Goal: Transaction & Acquisition: Purchase product/service

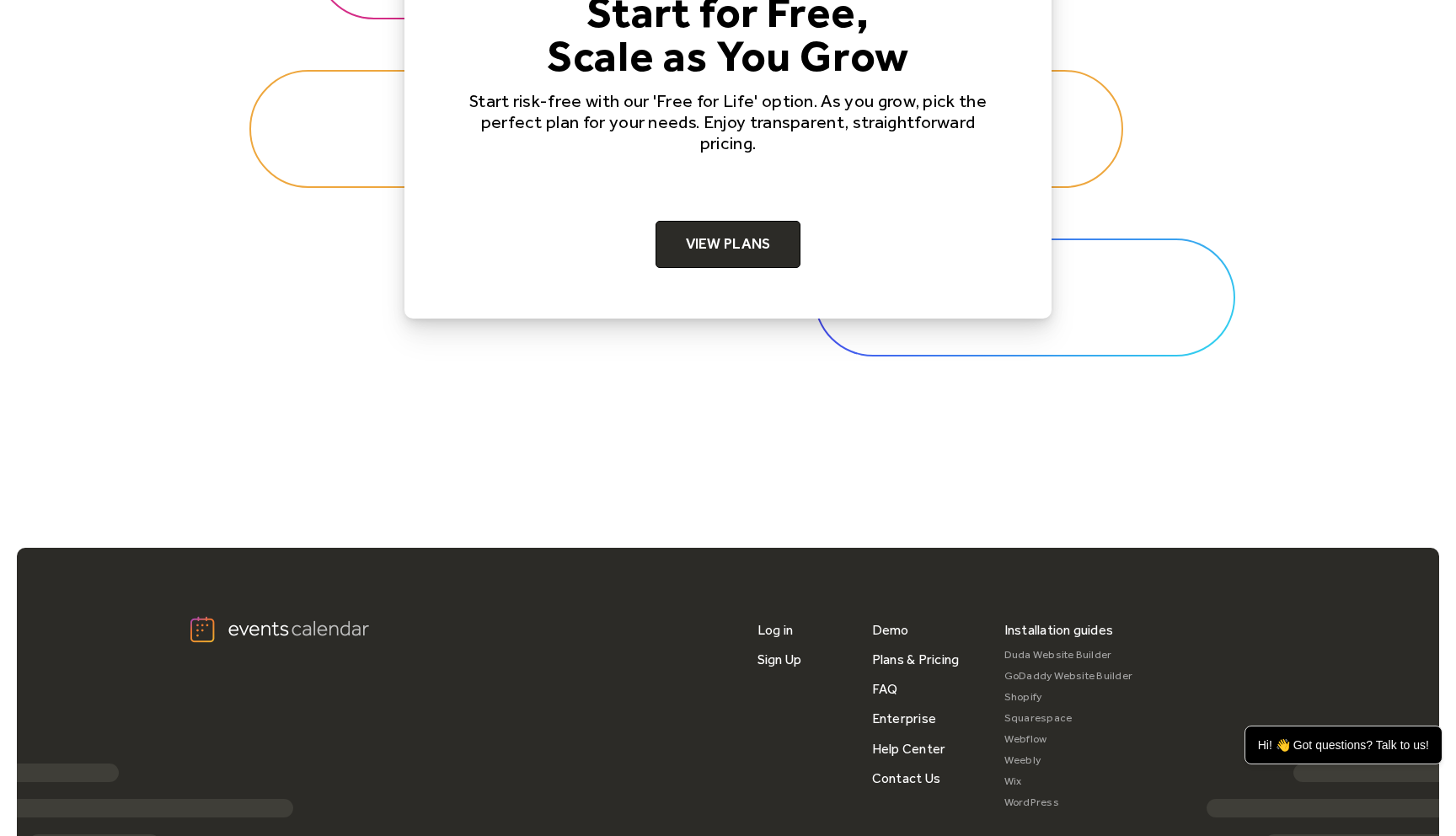
scroll to position [5088, 0]
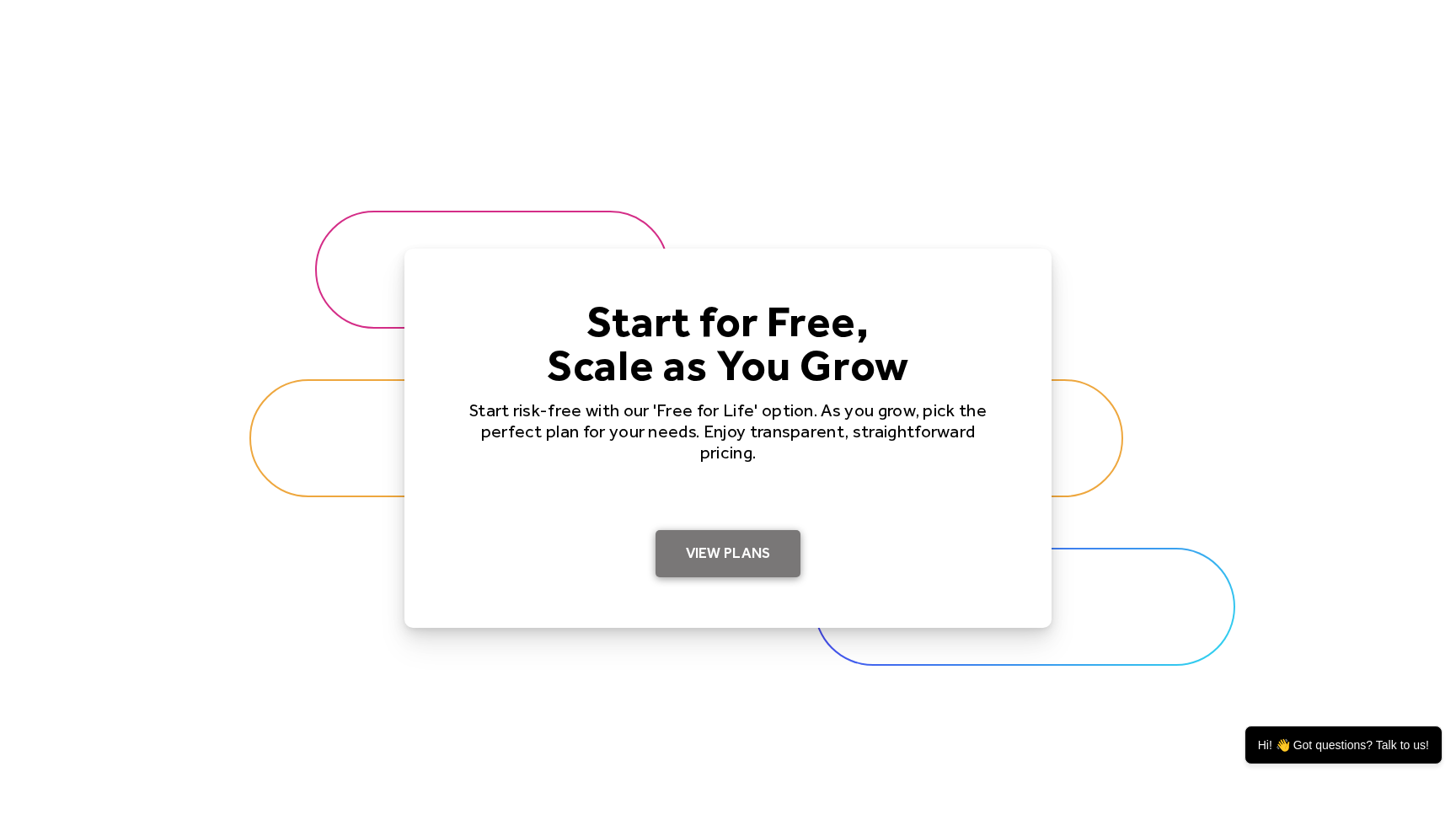
click at [684, 538] on link "View Plans" at bounding box center [728, 554] width 146 height 47
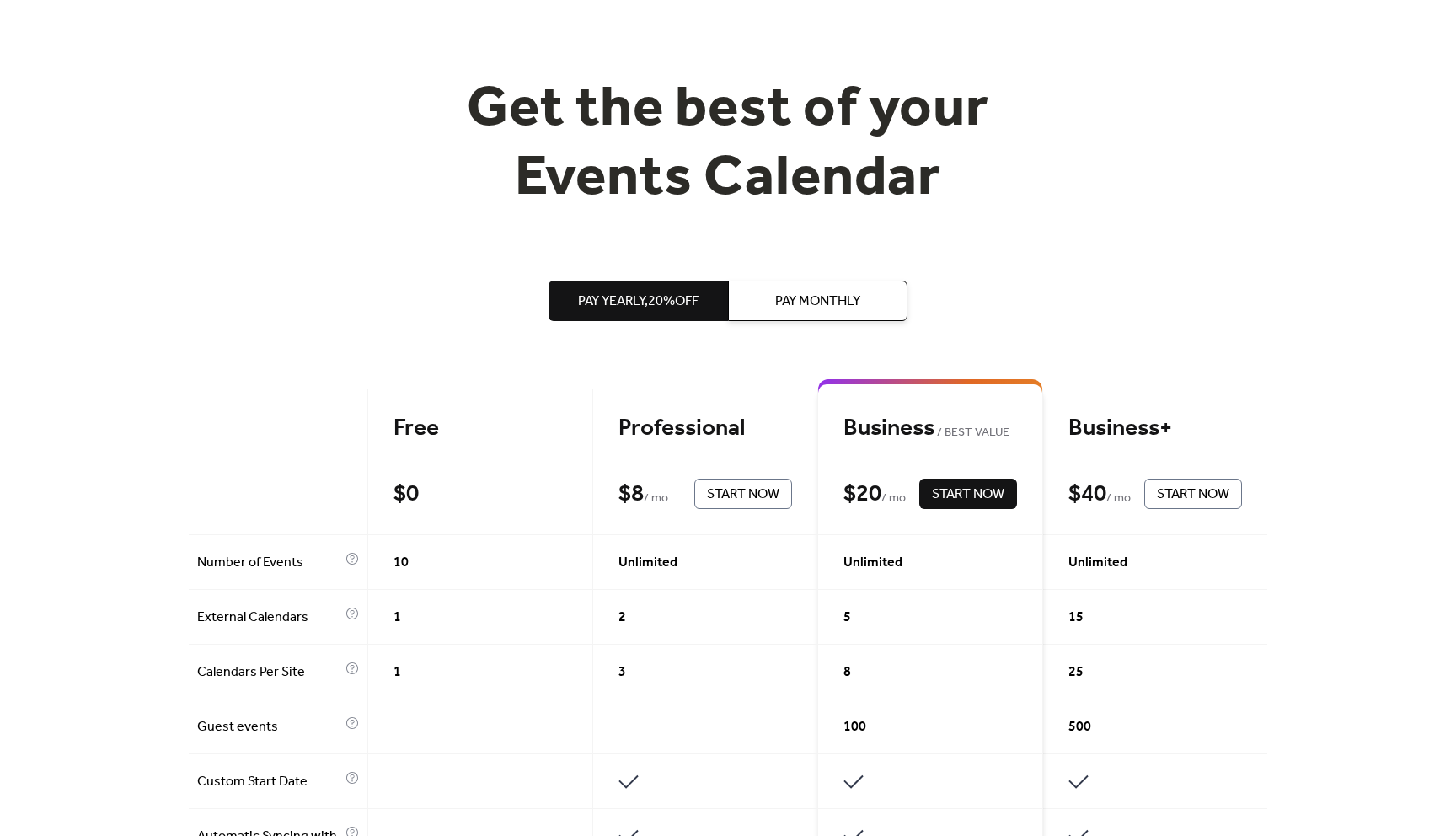
scroll to position [108, 0]
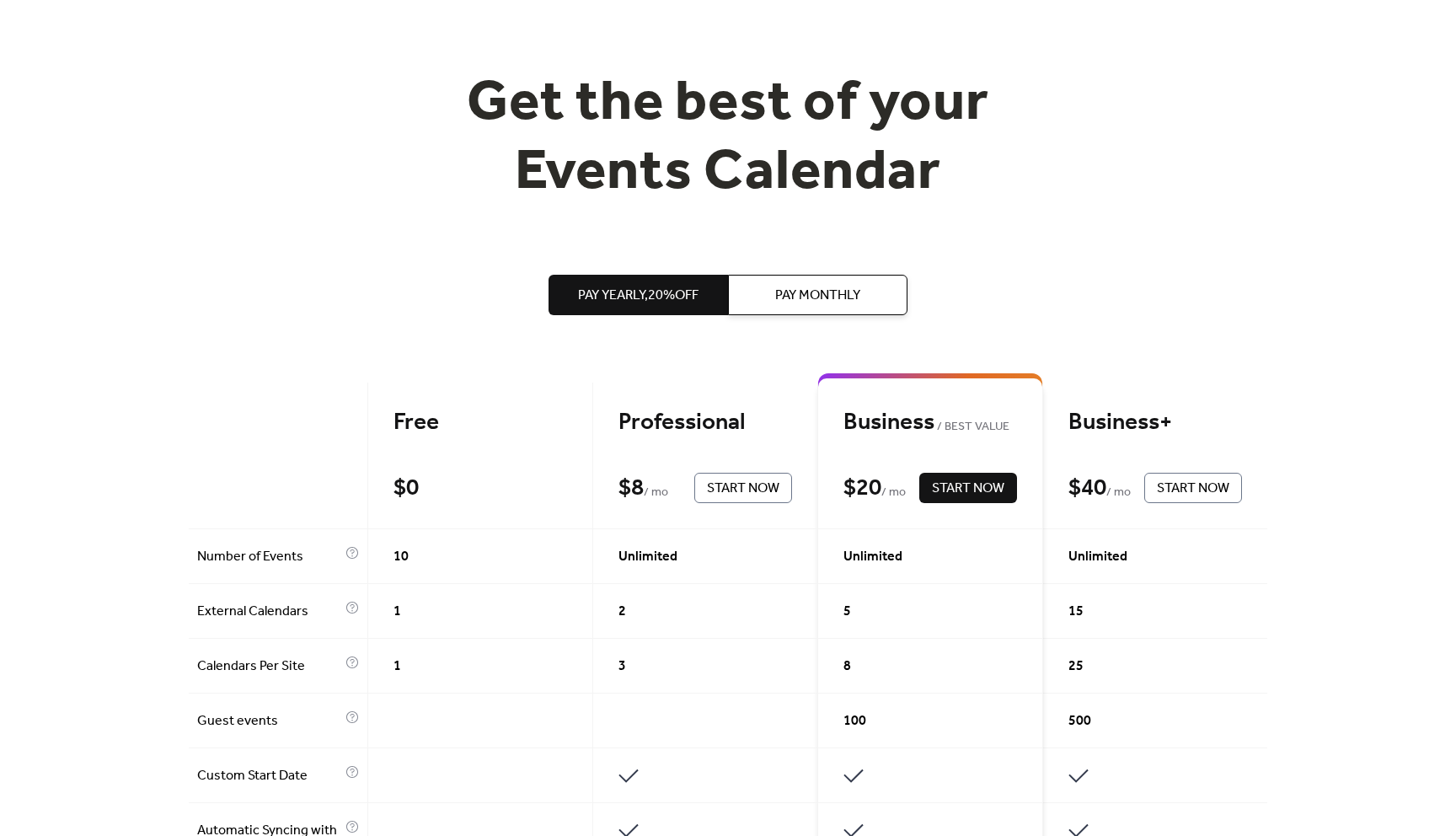
click at [810, 301] on span "Pay Monthly" at bounding box center [818, 295] width 85 height 20
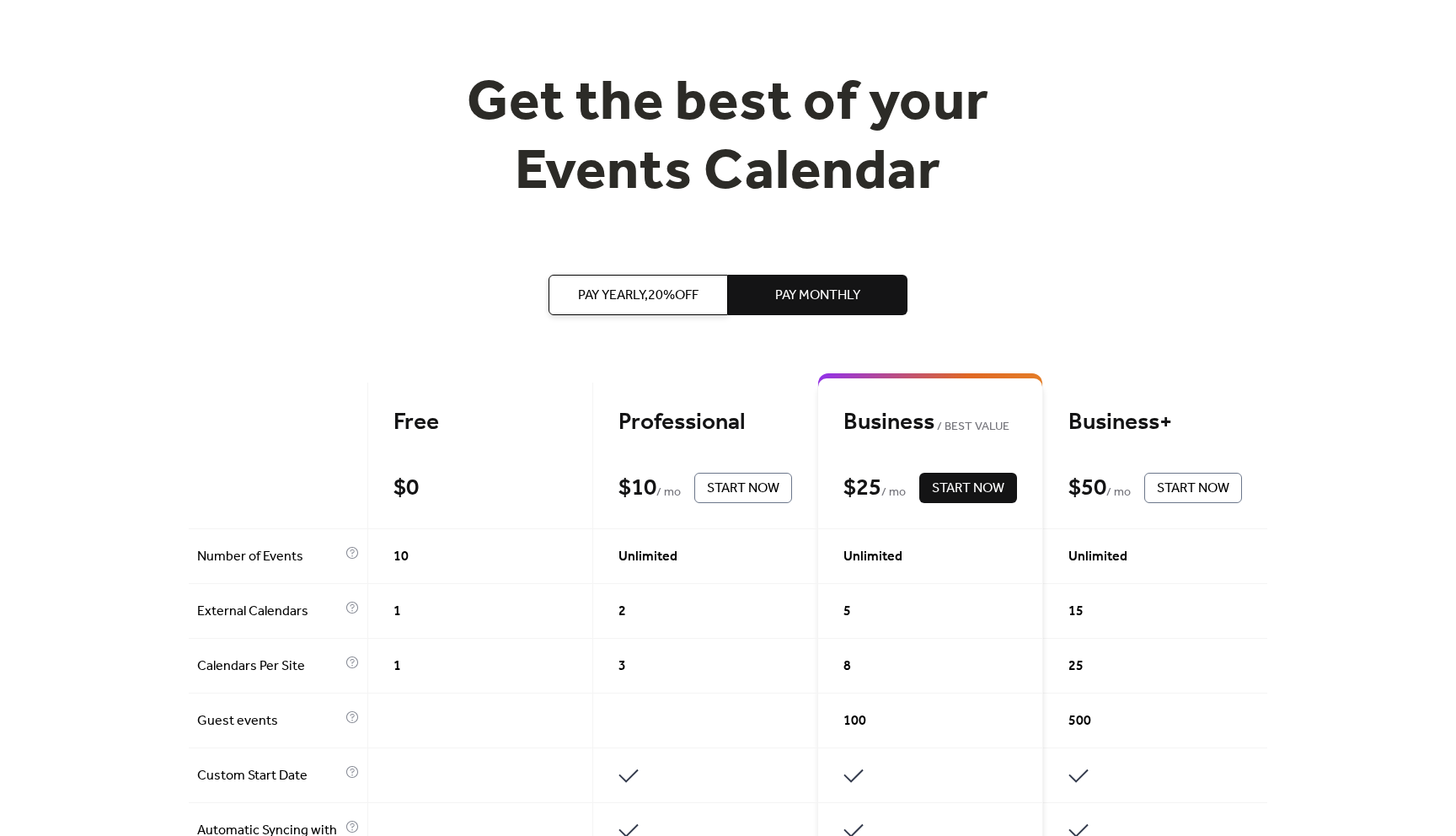
click at [658, 298] on span "Pay Yearly, 20% off" at bounding box center [638, 295] width 121 height 20
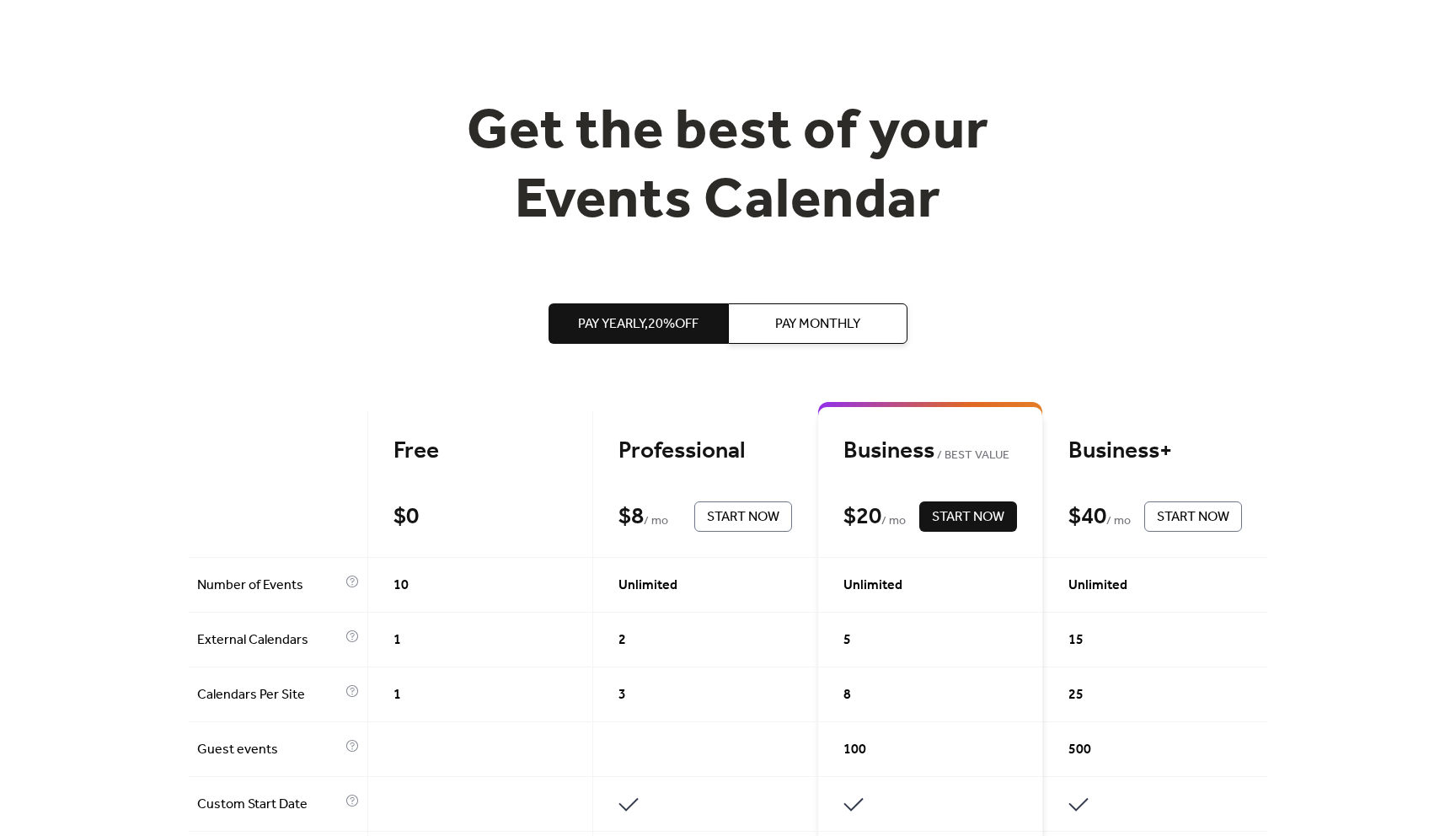
scroll to position [0, 0]
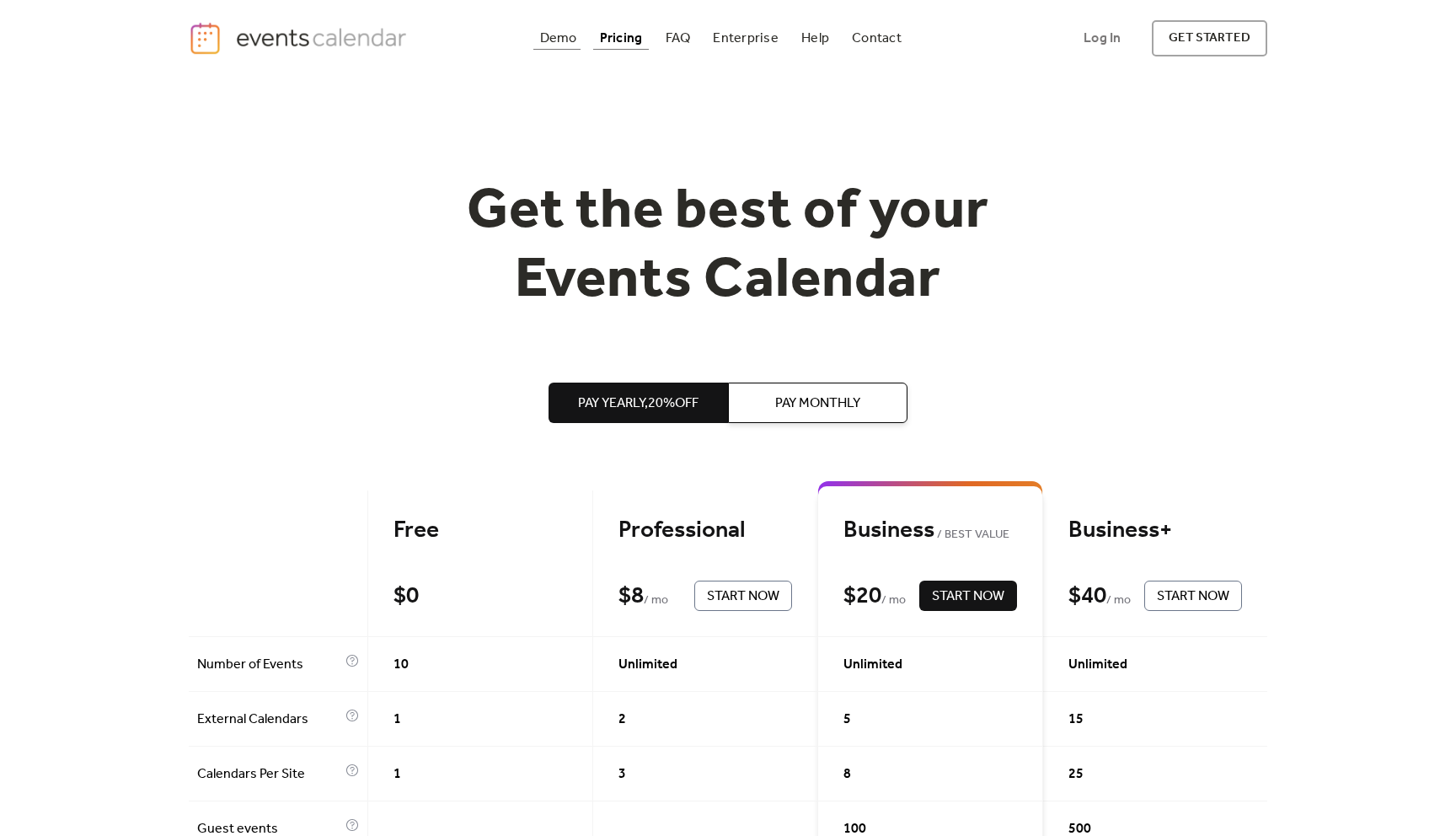
click at [563, 36] on div "Demo" at bounding box center [558, 38] width 37 height 9
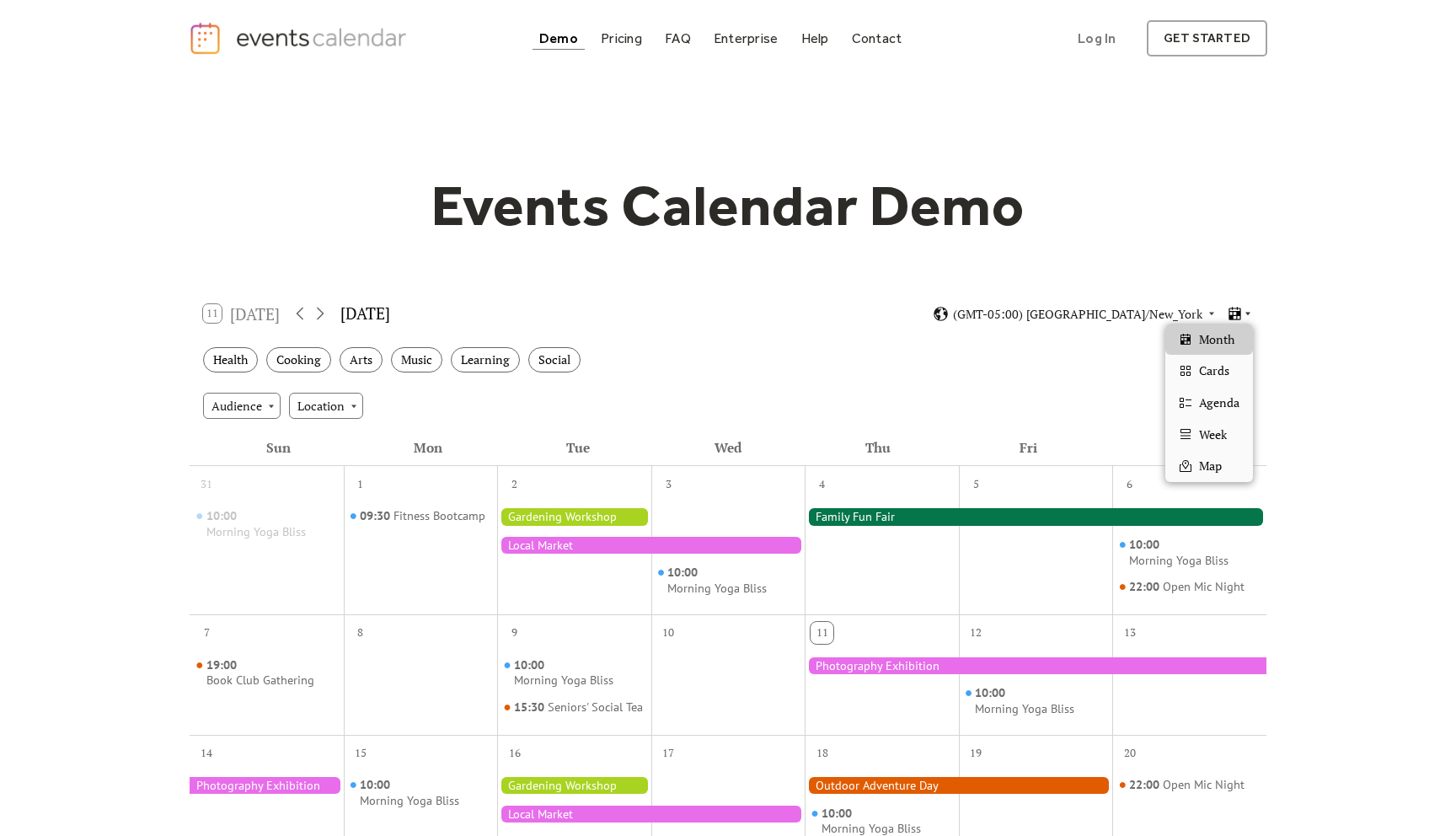
click at [1250, 313] on icon at bounding box center [1248, 314] width 10 height 10
click at [1233, 366] on div "Cards" at bounding box center [1209, 370] width 88 height 32
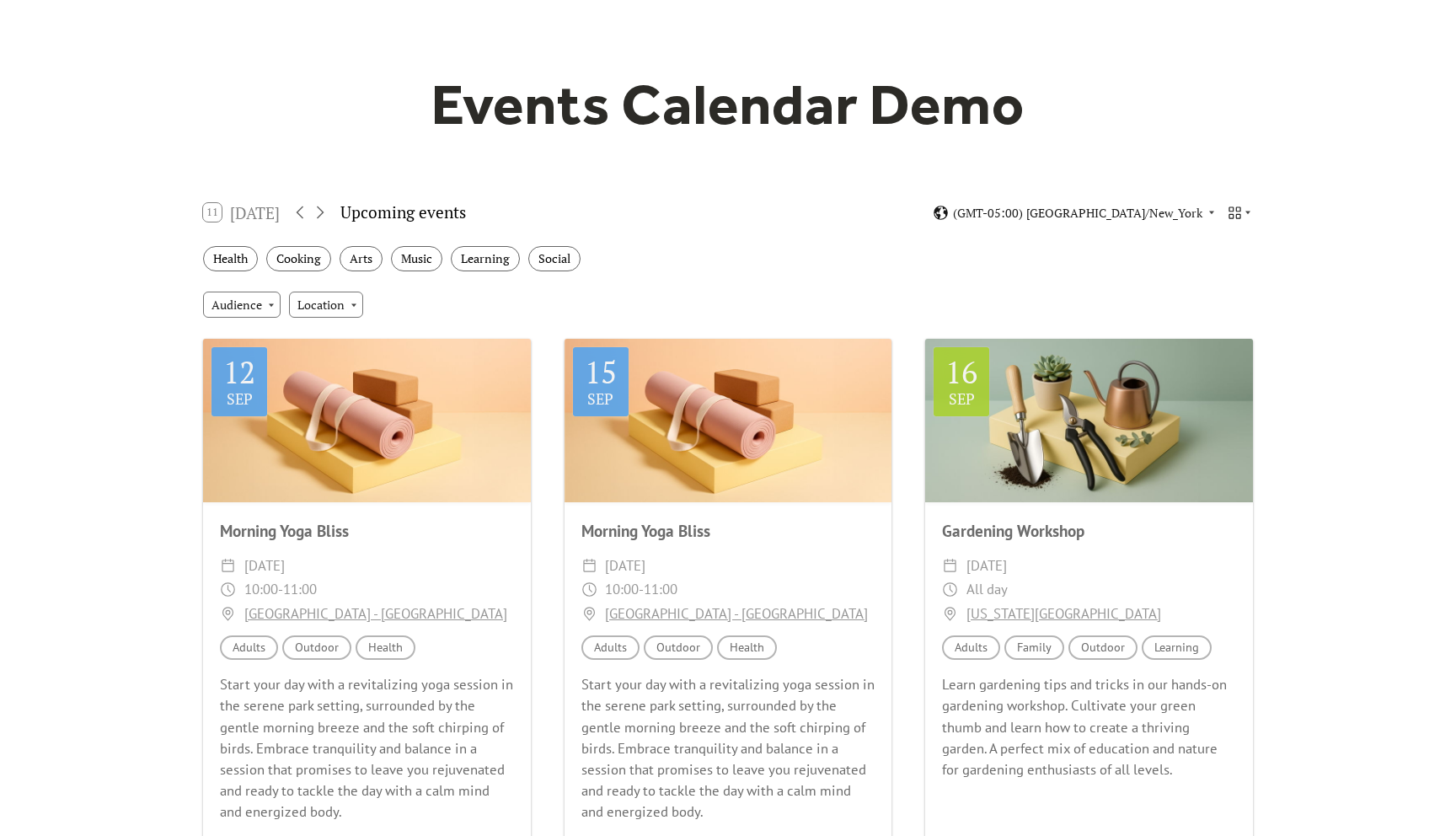
scroll to position [231, 0]
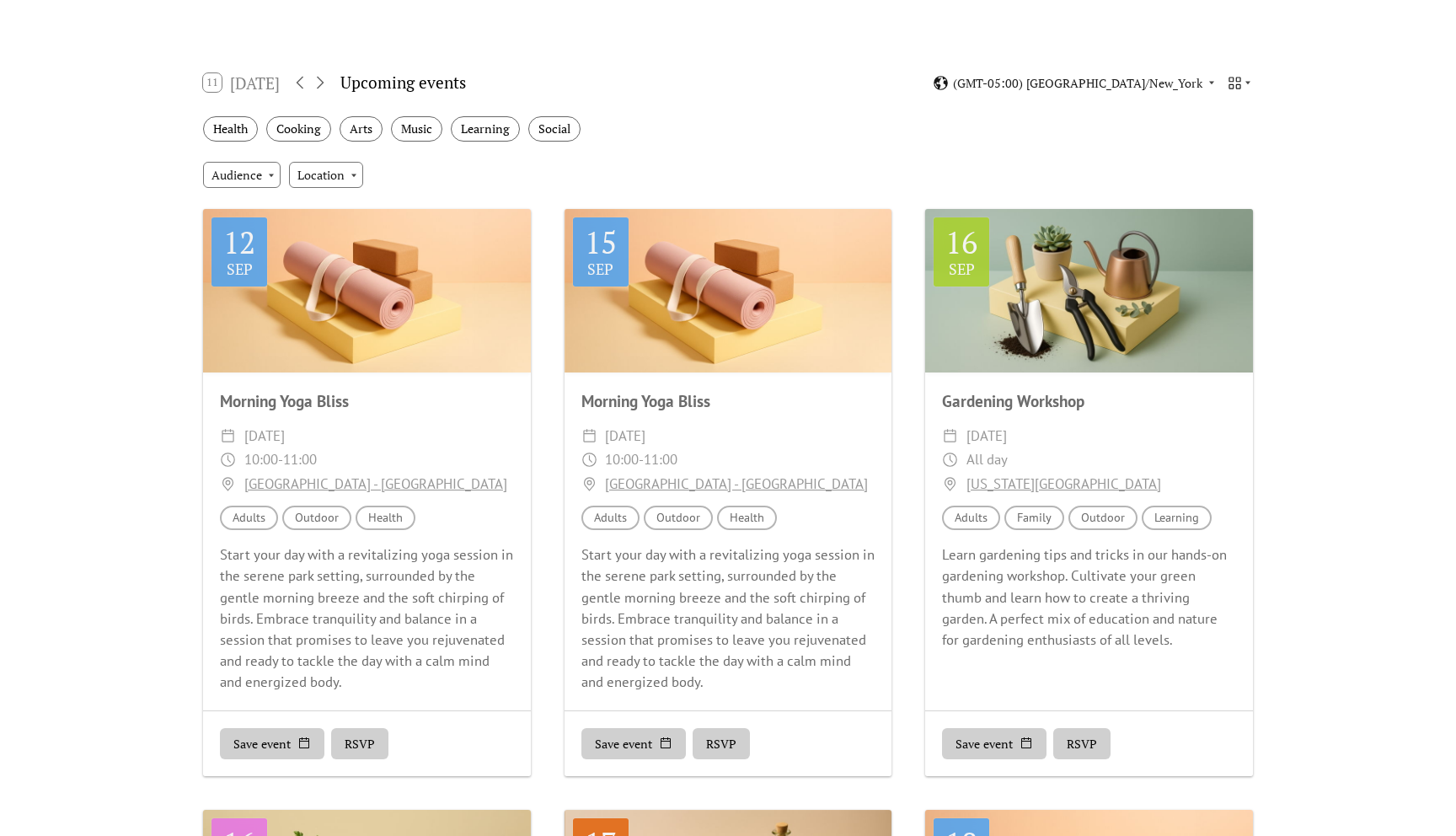
click at [1167, 294] on div at bounding box center [1089, 291] width 328 height 164
click at [1133, 301] on div at bounding box center [1089, 291] width 328 height 164
click at [1244, 87] on icon at bounding box center [1248, 83] width 10 height 10
click at [1220, 195] on span "Week" at bounding box center [1213, 204] width 28 height 18
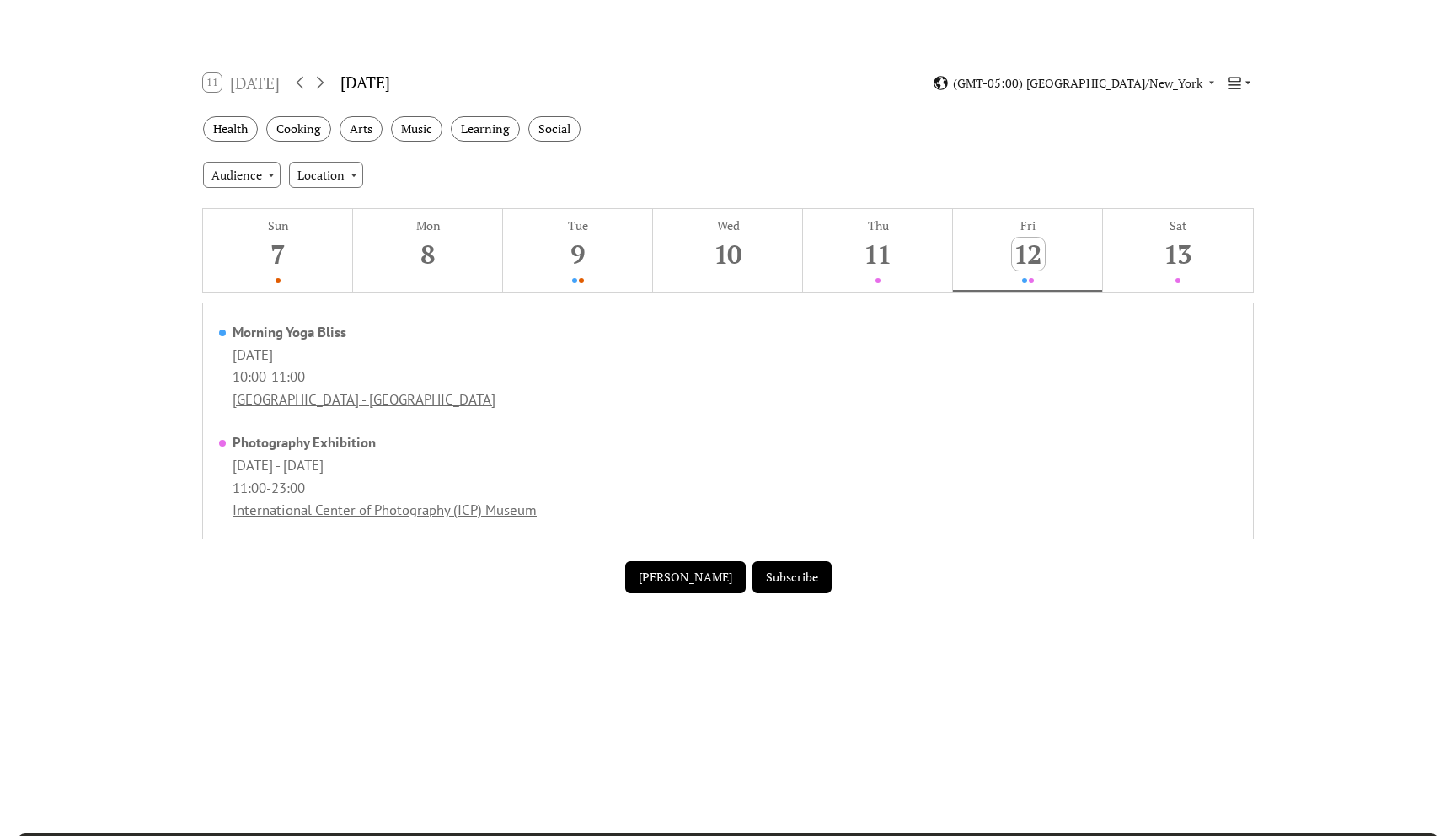
click at [1246, 79] on icon at bounding box center [1248, 83] width 10 height 10
click at [1228, 138] on span "Cards" at bounding box center [1214, 139] width 30 height 18
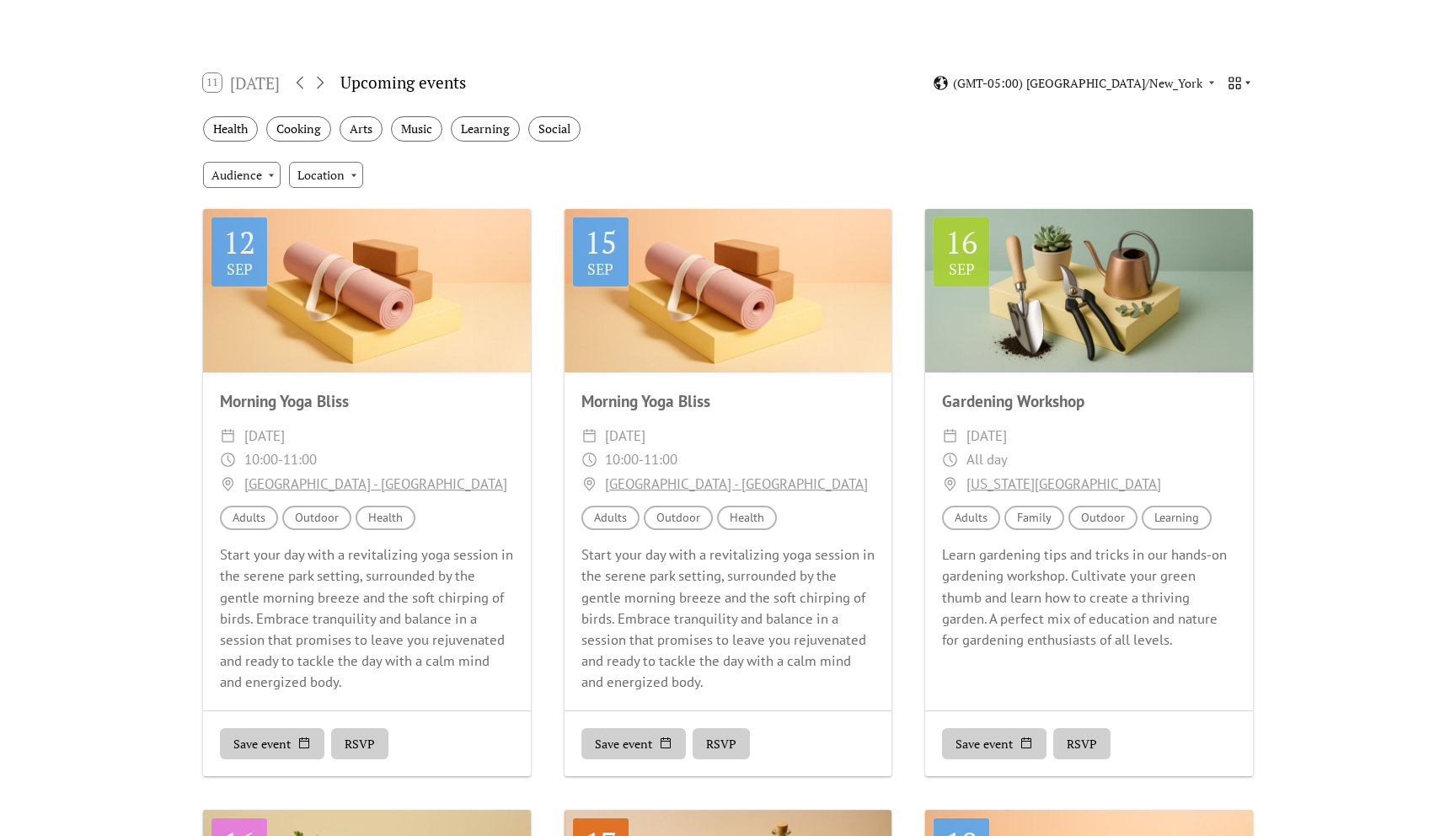
click at [1243, 80] on icon at bounding box center [1248, 83] width 10 height 10
click at [1233, 167] on span "Agenda" at bounding box center [1219, 172] width 41 height 18
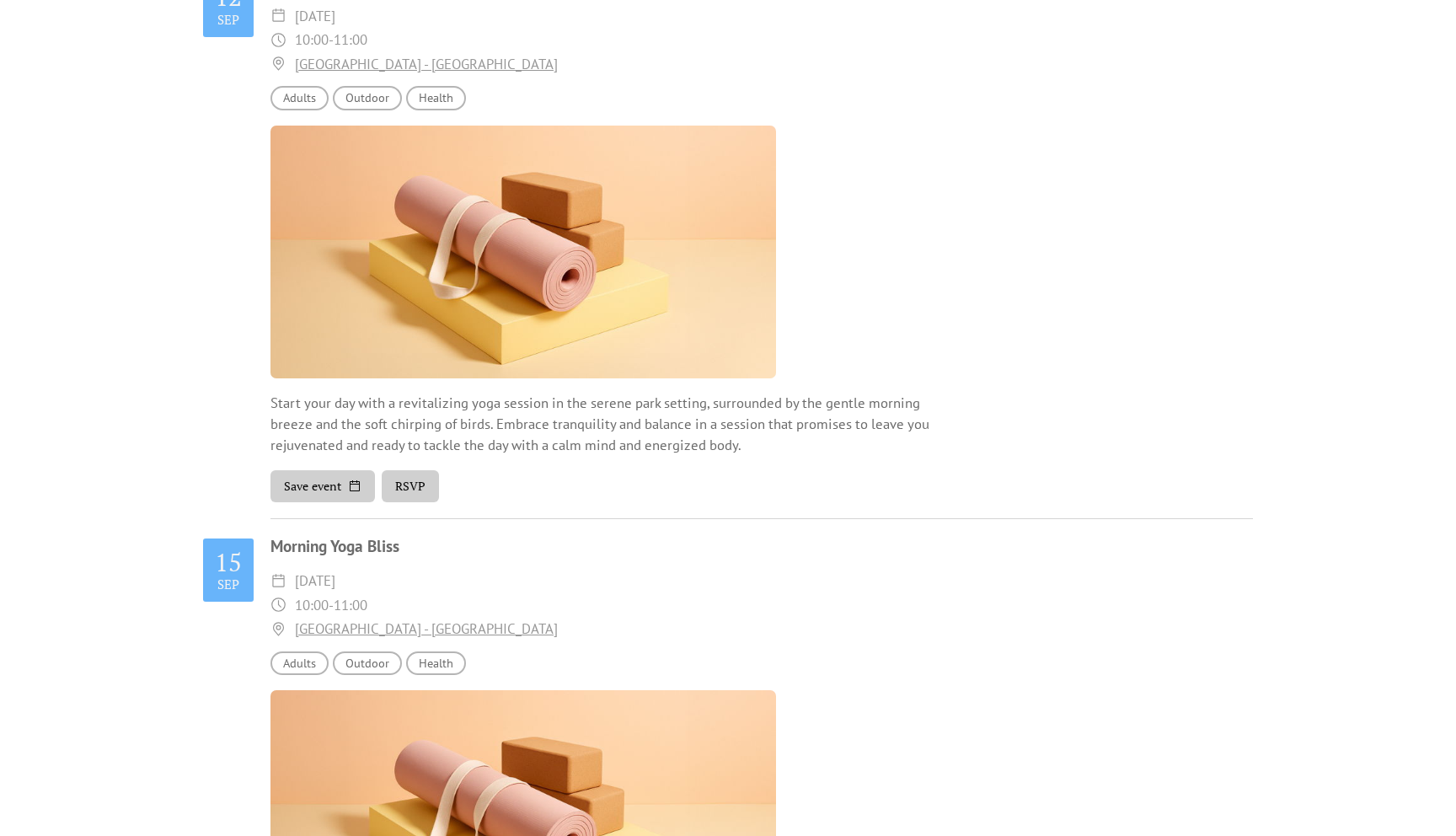
scroll to position [0, 0]
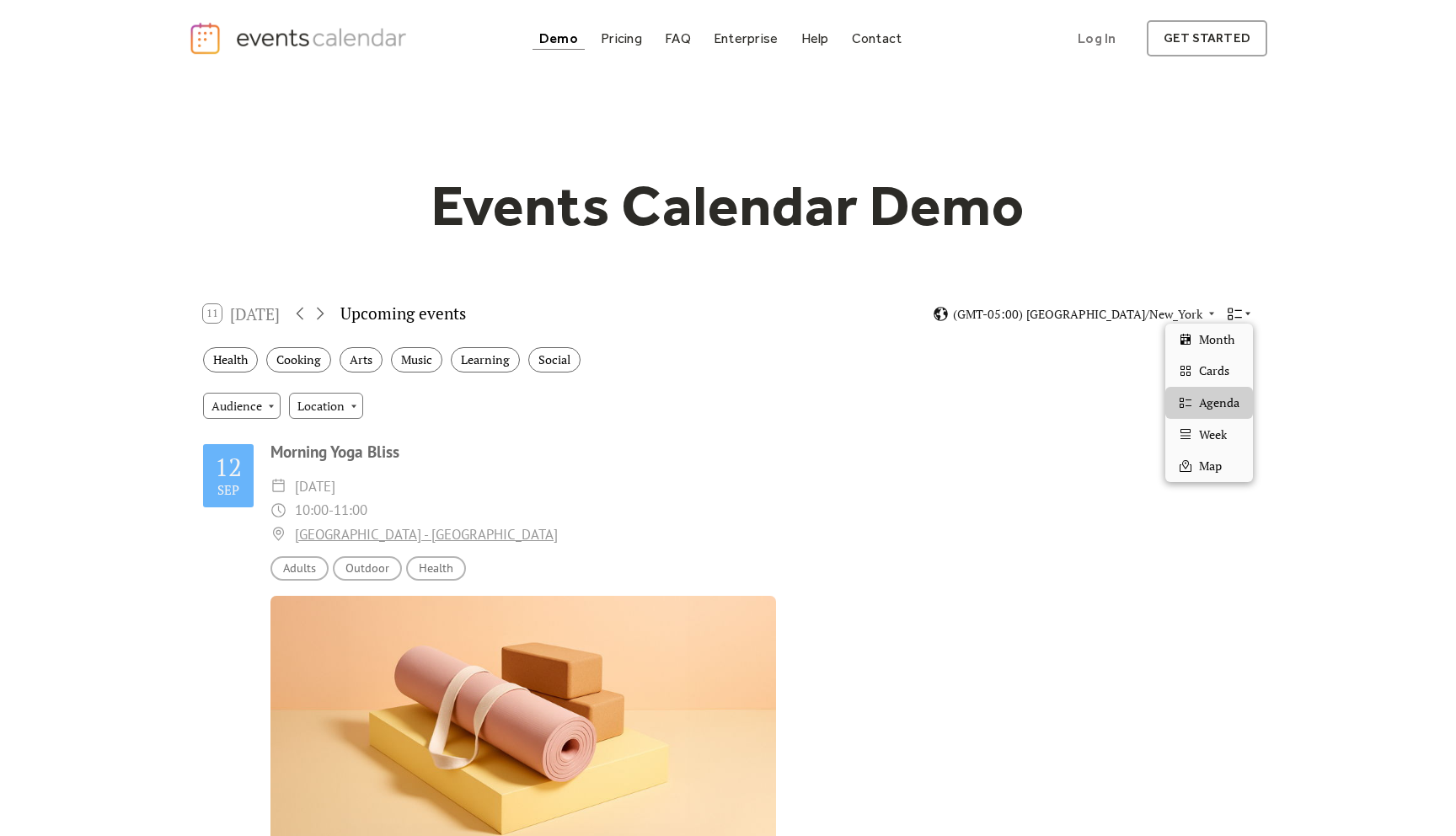
click at [1249, 313] on icon at bounding box center [1248, 314] width 10 height 10
click at [1223, 432] on span "Week" at bounding box center [1213, 434] width 28 height 18
